Goal: Information Seeking & Learning: Understand process/instructions

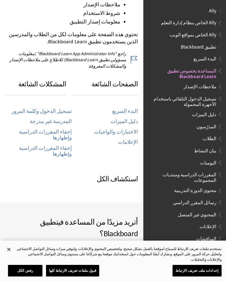
scroll to position [241, 0]
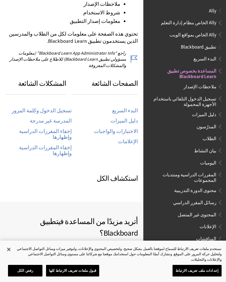
click at [33, 108] on link "تسجيل الدخول وكلمة المرور" at bounding box center [42, 111] width 60 height 6
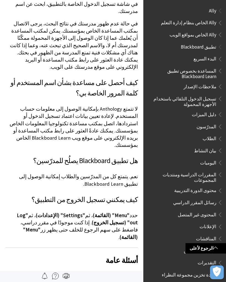
click at [207, 97] on span "تسجيل الدخول التلقائي باستخدام الأجهزة المحمولة" at bounding box center [183, 100] width 66 height 13
